Goal: Find specific page/section: Find specific page/section

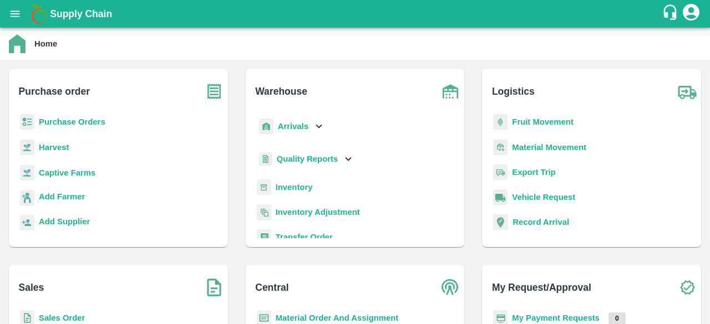
click at [72, 170] on b "Captive Farms" at bounding box center [67, 173] width 57 height 9
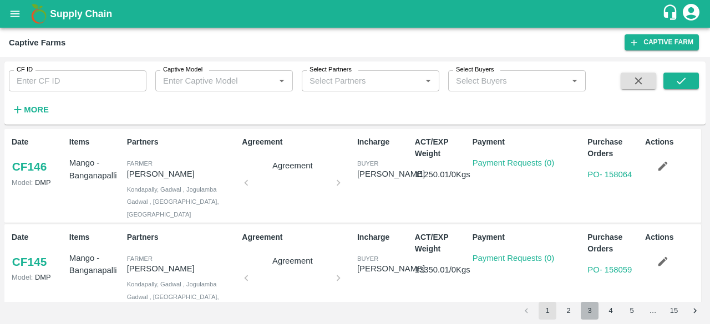
click at [586, 311] on button "3" at bounding box center [590, 311] width 18 height 18
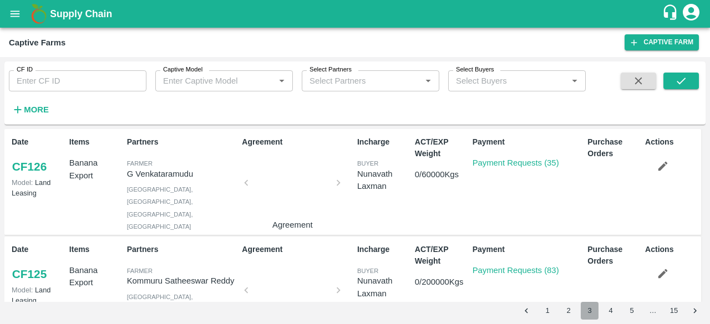
click at [586, 311] on button "3" at bounding box center [590, 311] width 18 height 18
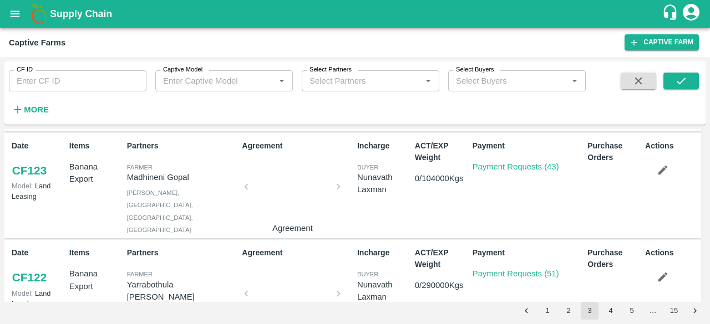
scroll to position [254, 0]
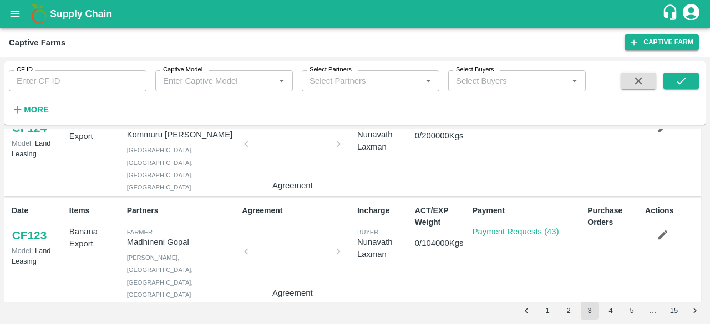
click at [484, 230] on link "Payment Requests (43)" at bounding box center [515, 231] width 87 height 9
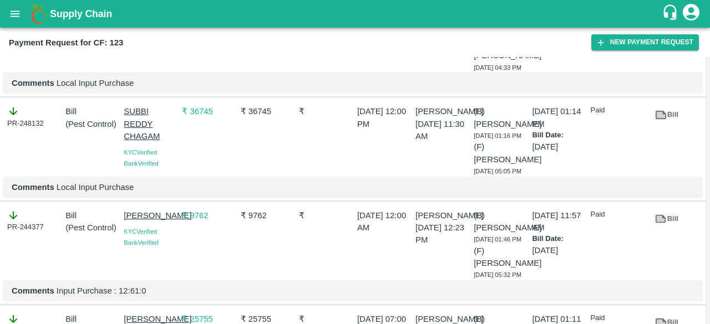
scroll to position [2658, 0]
click at [658, 115] on icon at bounding box center [661, 114] width 8 height 6
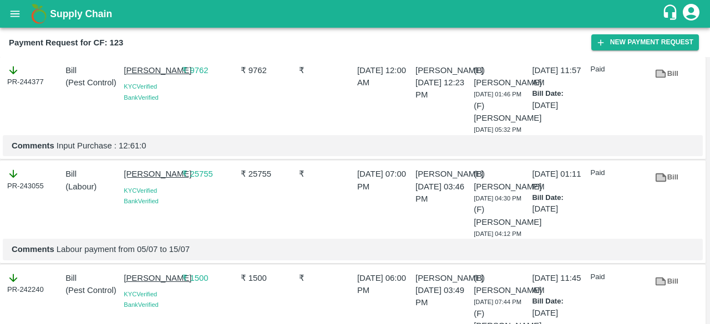
scroll to position [2801, 0]
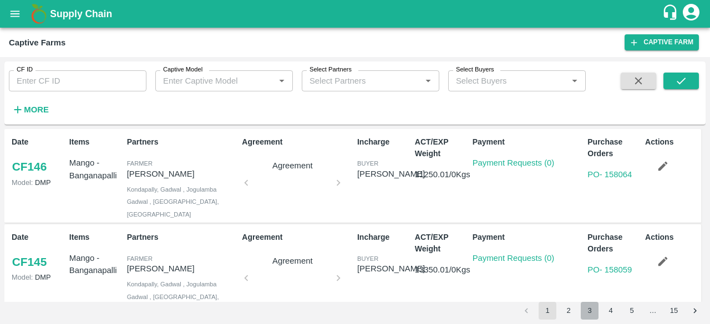
click at [597, 313] on button "3" at bounding box center [590, 311] width 18 height 18
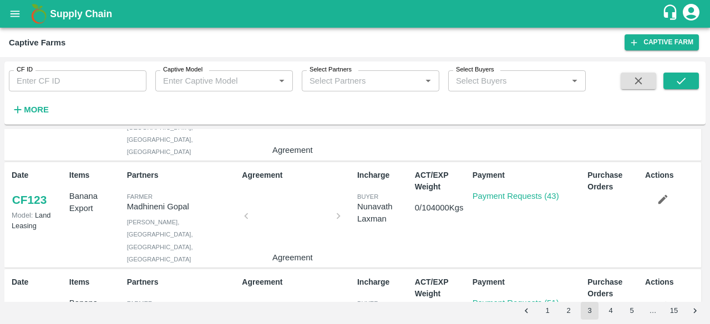
scroll to position [288, 0]
click at [518, 197] on link "Payment Requests (43)" at bounding box center [515, 197] width 87 height 9
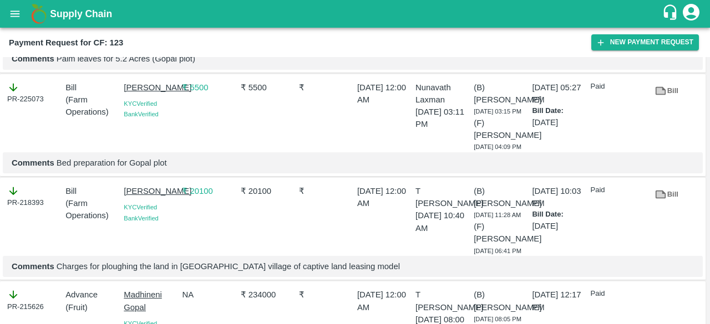
scroll to position [4264, 0]
